Goal: Task Accomplishment & Management: Manage account settings

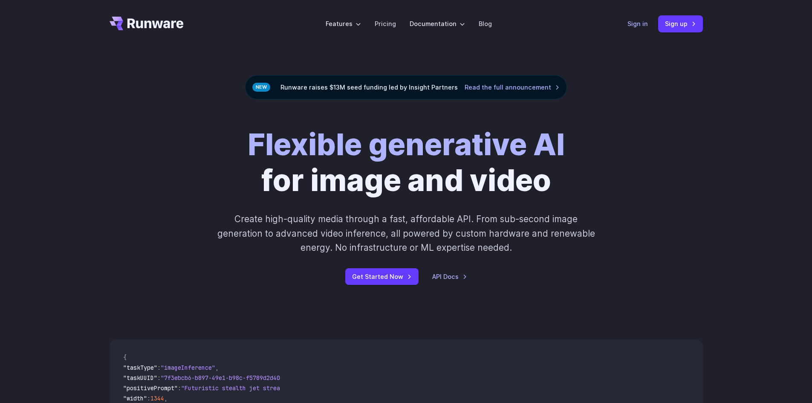
click at [631, 21] on link "Sign in" at bounding box center [638, 24] width 20 height 10
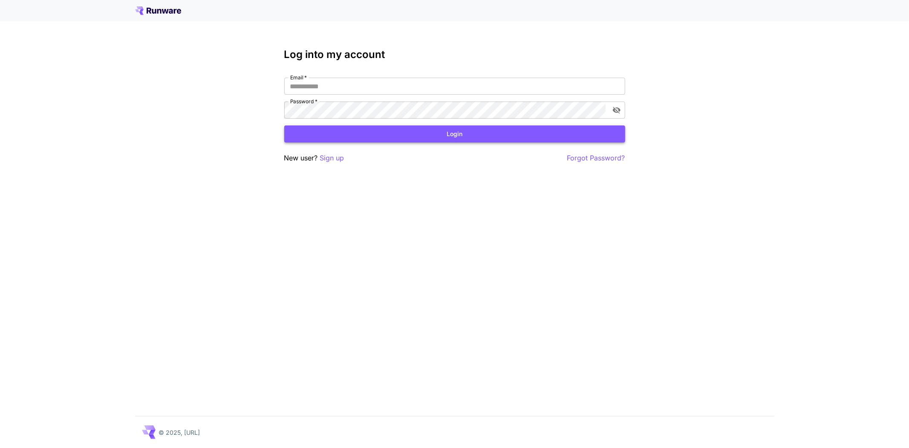
type input "**********"
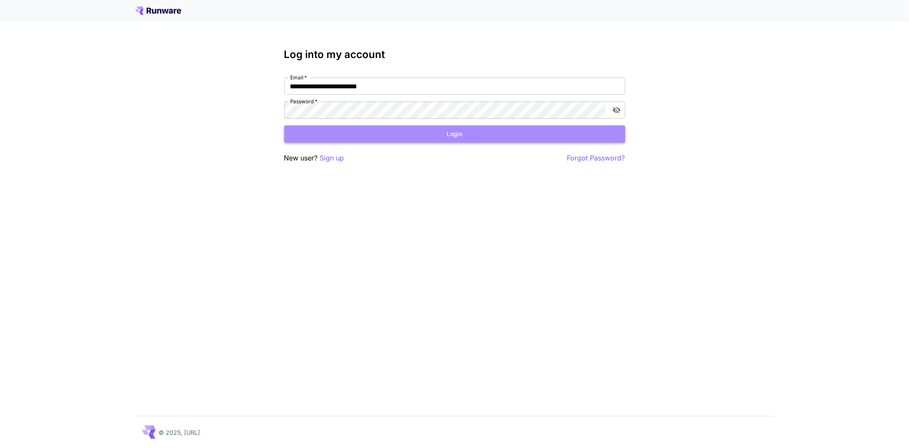
click at [388, 137] on button "Login" at bounding box center [454, 133] width 341 height 17
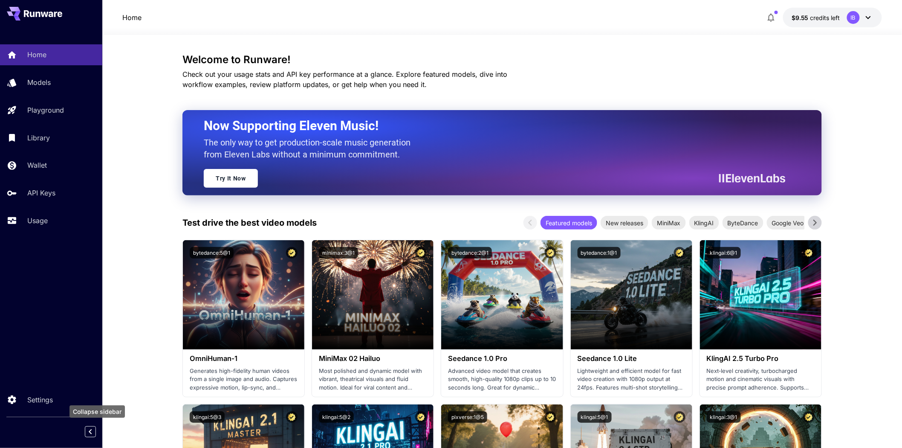
click at [87, 432] on icon "Collapse sidebar" at bounding box center [90, 431] width 10 height 10
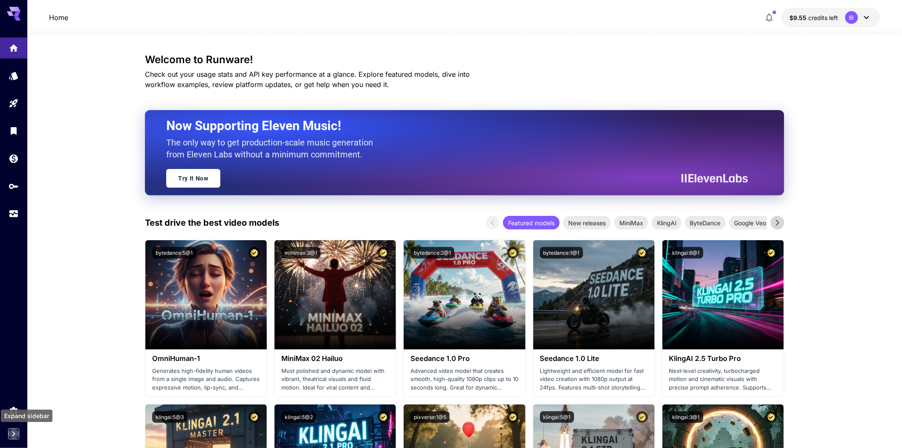
click at [10, 433] on icon "Expand sidebar" at bounding box center [14, 433] width 10 height 10
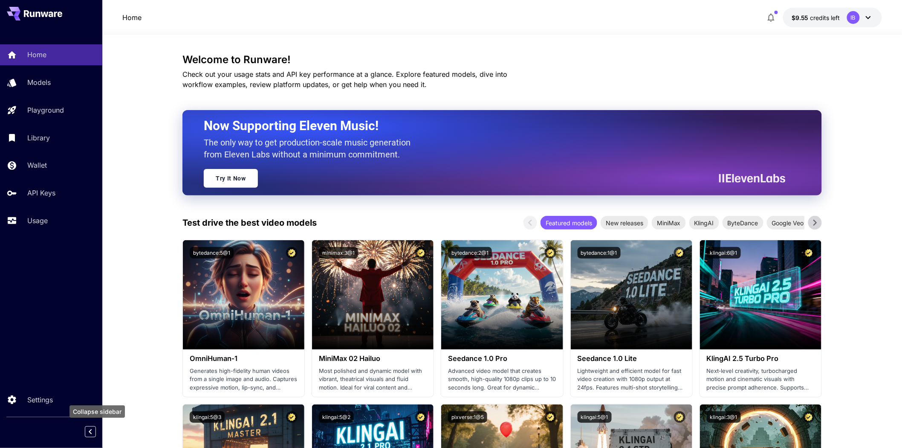
click at [89, 431] on icon "Collapse sidebar" at bounding box center [90, 431] width 3 height 5
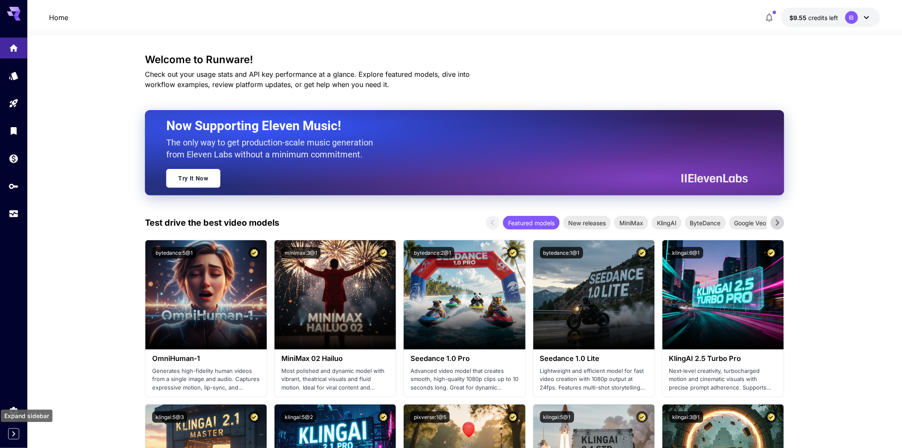
click at [10, 428] on icon "Expand sidebar" at bounding box center [14, 433] width 10 height 10
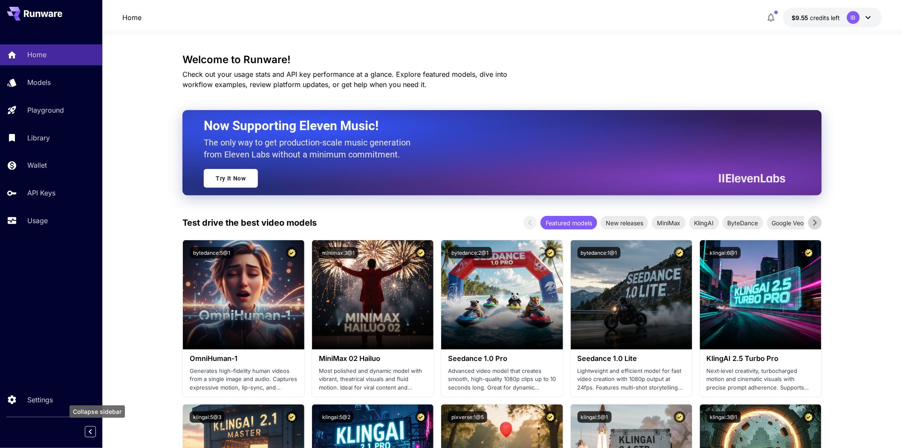
click at [87, 426] on icon "Collapse sidebar" at bounding box center [90, 431] width 10 height 10
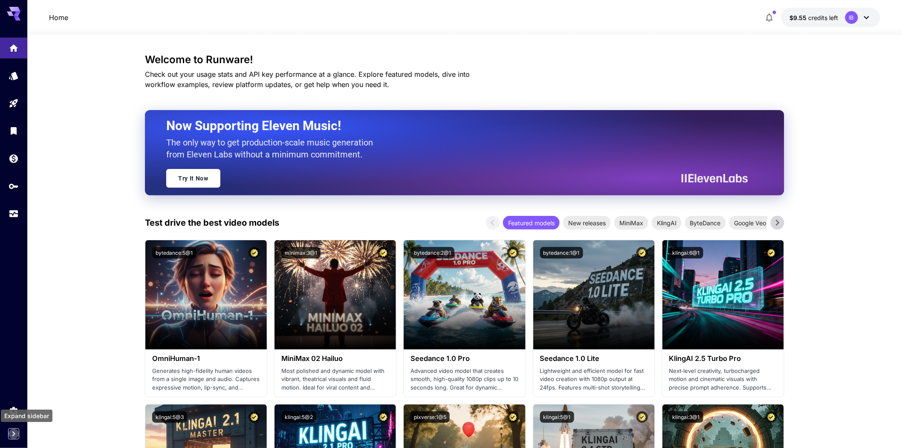
click at [14, 431] on icon "Expand sidebar" at bounding box center [14, 433] width 10 height 10
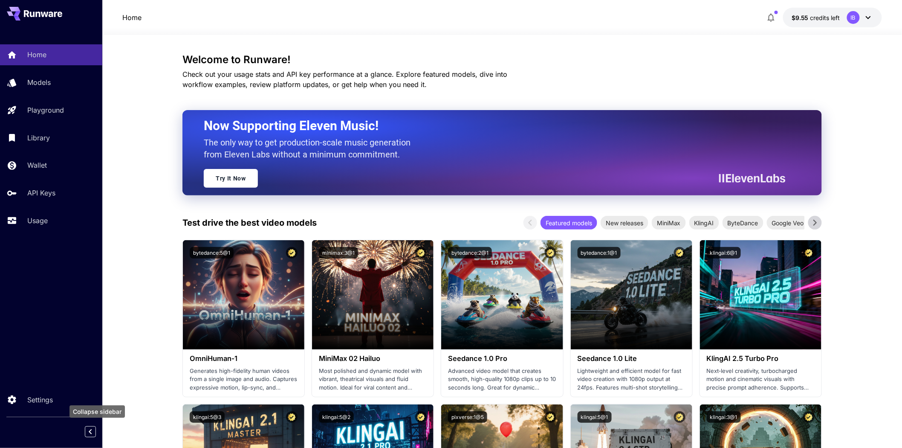
click at [88, 426] on icon "Collapse sidebar" at bounding box center [90, 431] width 10 height 10
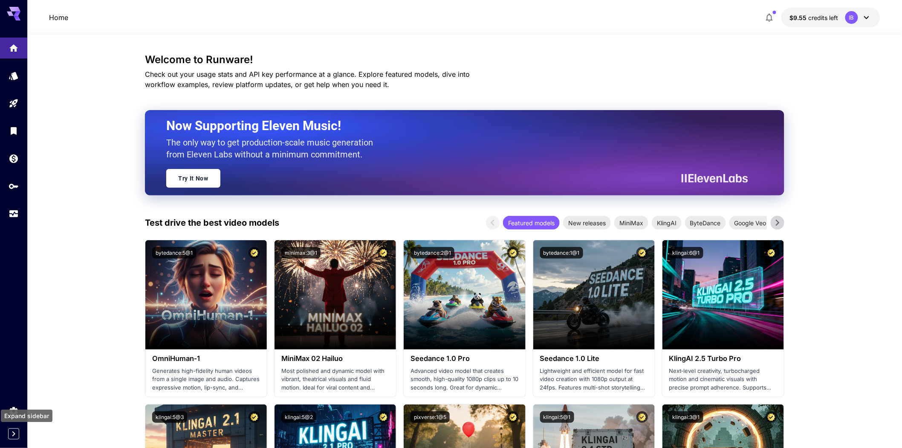
click at [15, 431] on icon "Expand sidebar" at bounding box center [14, 433] width 10 height 10
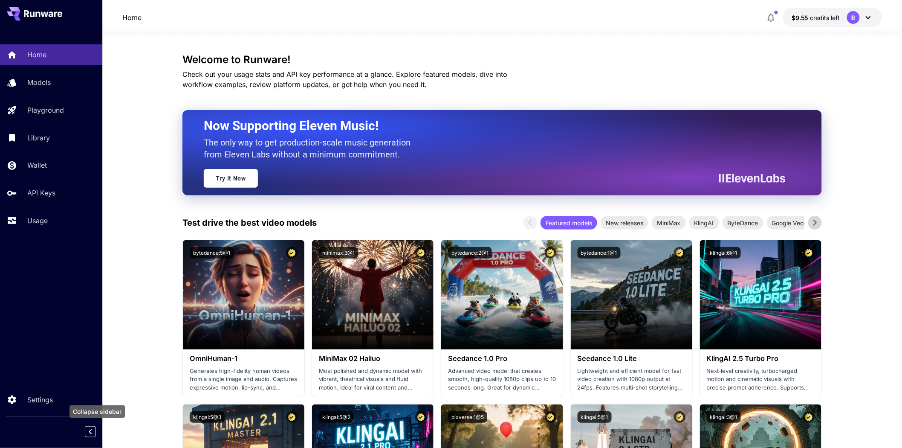
click at [88, 435] on icon "Collapse sidebar" at bounding box center [90, 431] width 10 height 10
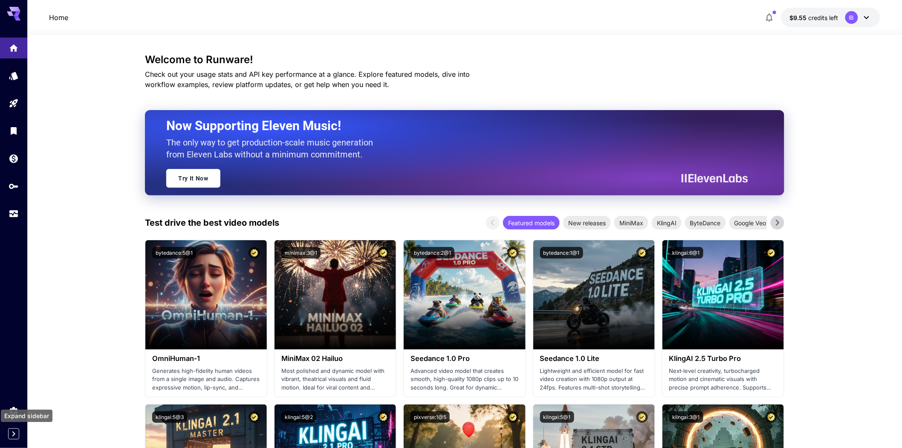
click at [13, 434] on icon "Expand sidebar" at bounding box center [14, 433] width 10 height 10
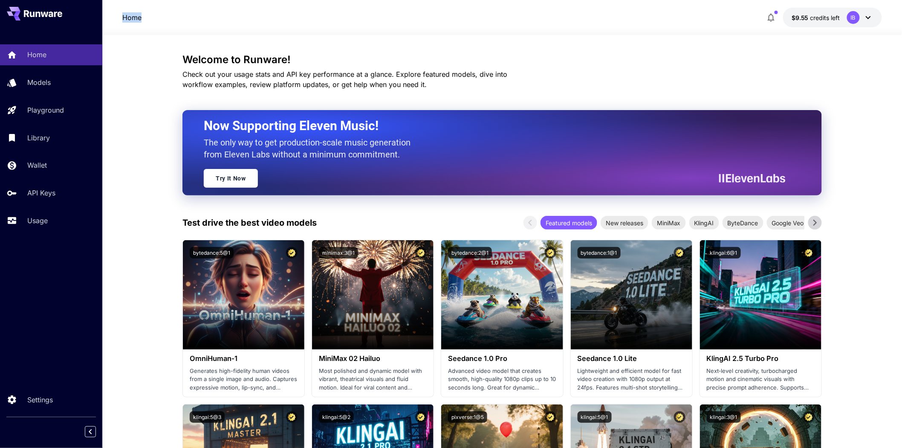
click at [13, 433] on div at bounding box center [51, 431] width 102 height 15
drag, startPoint x: 84, startPoint y: 434, endPoint x: 90, endPoint y: 434, distance: 6.0
click at [86, 434] on button "Collapse sidebar" at bounding box center [90, 431] width 11 height 11
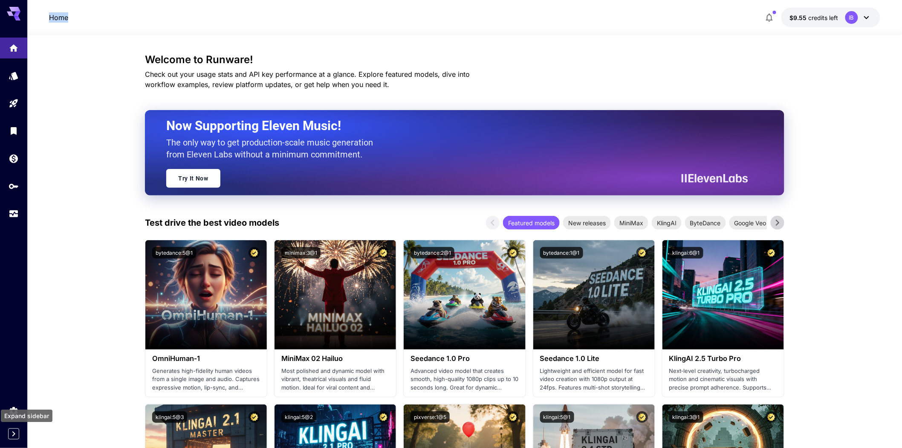
click at [17, 429] on icon "Expand sidebar" at bounding box center [14, 433] width 10 height 10
